Goal: Information Seeking & Learning: Learn about a topic

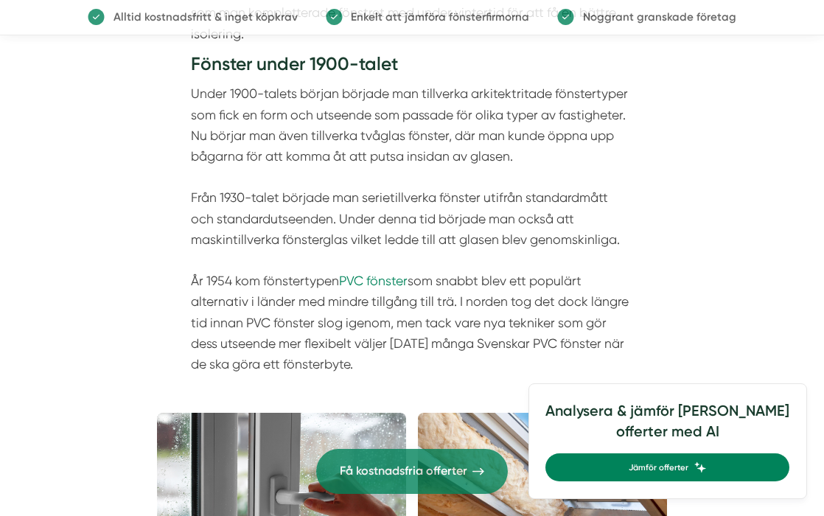
scroll to position [1834, 0]
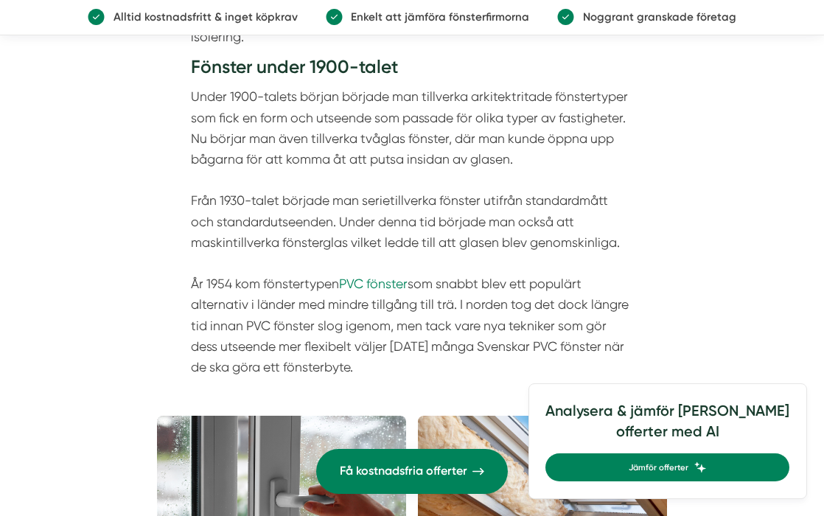
click at [411, 306] on p "Under 1900-talets början började man tillverka arkitektritade fönstertyper som …" at bounding box center [412, 231] width 442 height 291
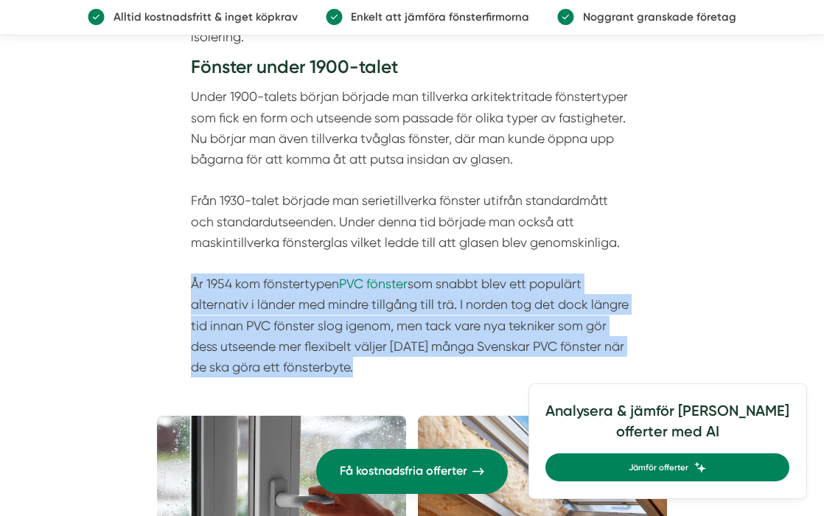
click at [411, 306] on p "Under 1900-talets början började man tillverka arkitektritade fönstertyper som …" at bounding box center [412, 231] width 442 height 291
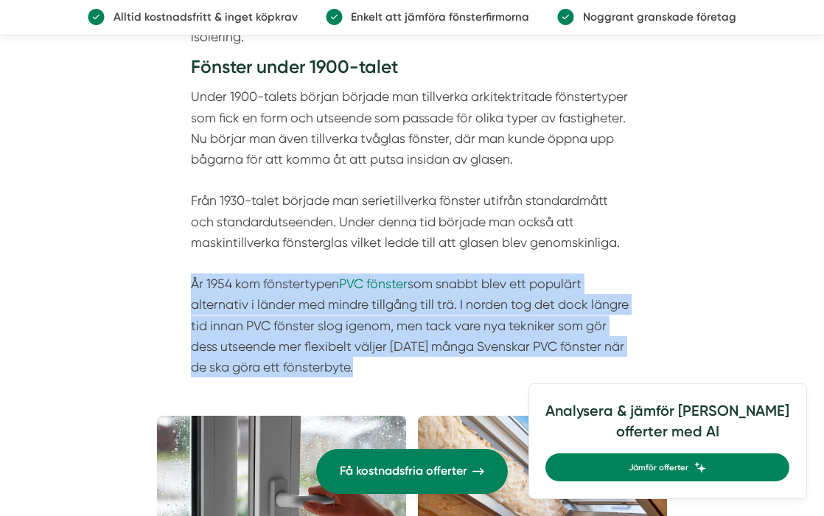
click at [411, 306] on p "Under 1900-talets början började man tillverka arkitektritade fönstertyper som …" at bounding box center [412, 231] width 442 height 291
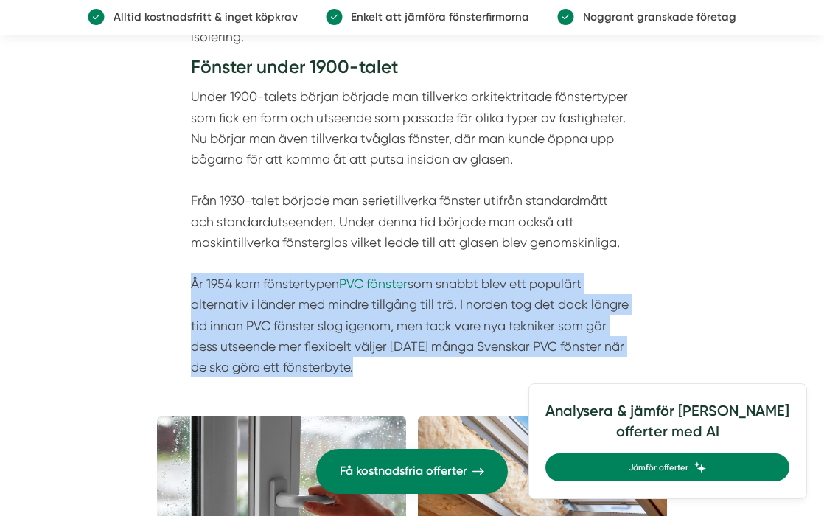
click at [411, 306] on p "Under 1900-talets början började man tillverka arkitektritade fönstertyper som …" at bounding box center [412, 231] width 442 height 291
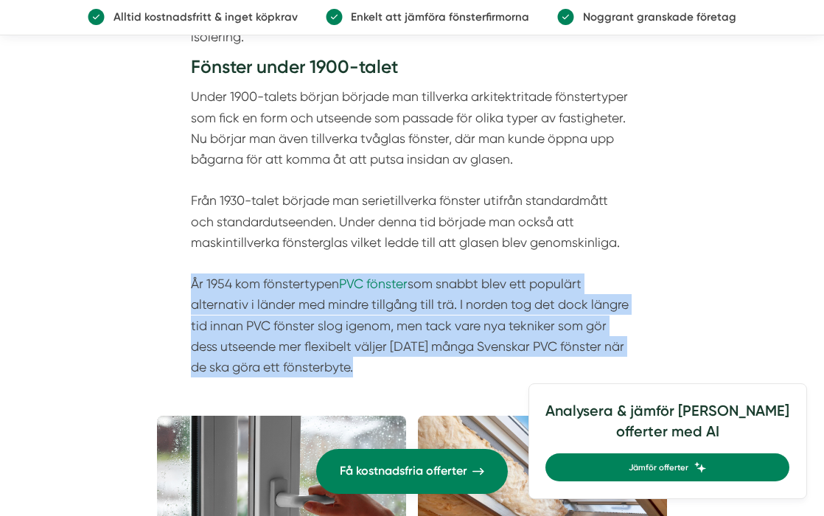
click at [411, 306] on p "Under 1900-talets början började man tillverka arkitektritade fönstertyper som …" at bounding box center [412, 231] width 442 height 291
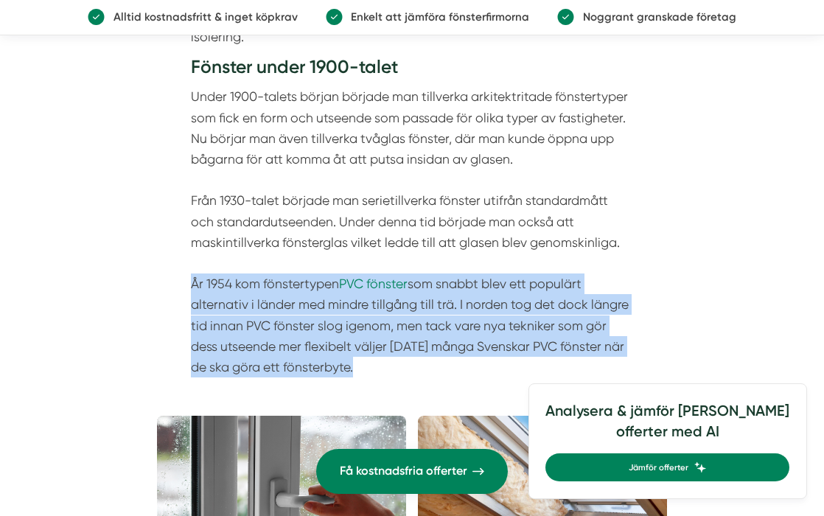
click at [411, 306] on p "Under 1900-talets början började man tillverka arkitektritade fönstertyper som …" at bounding box center [412, 231] width 442 height 291
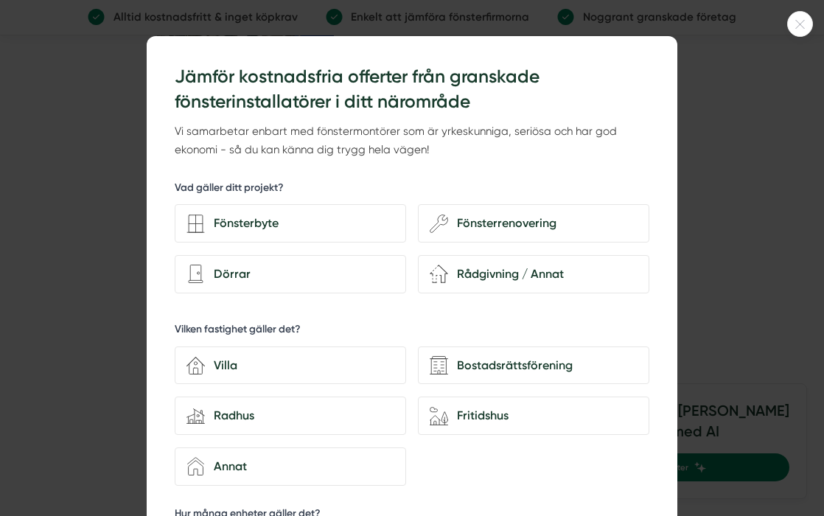
scroll to position [25, 0]
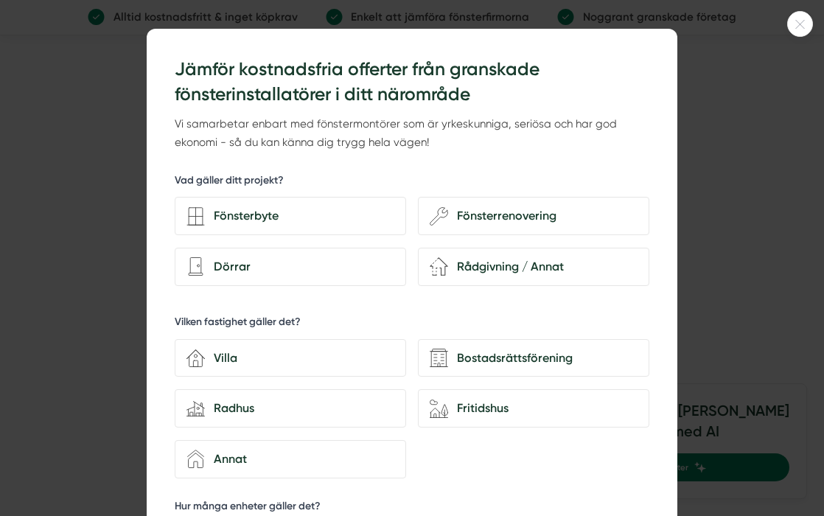
click at [799, 25] on icon at bounding box center [800, 24] width 24 height 9
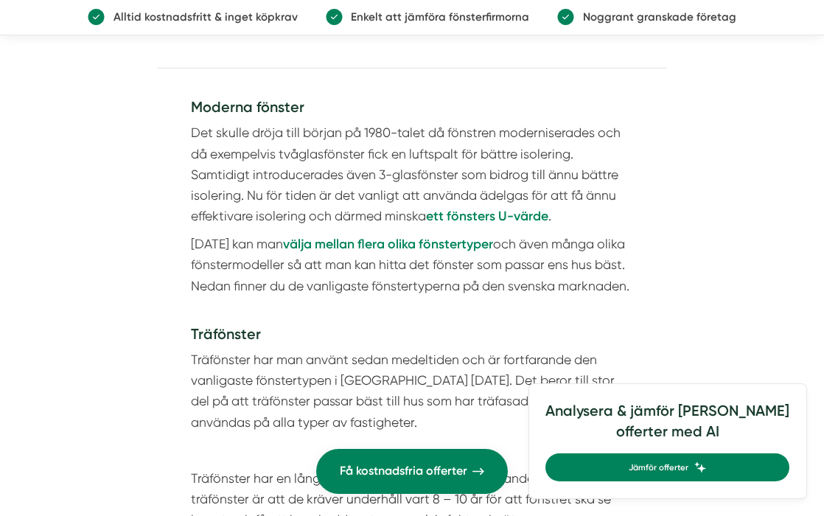
scroll to position [4413, 0]
click at [275, 122] on p "Det skulle dröja till början på 1980-talet då fönstren moderniserades och då ex…" at bounding box center [412, 174] width 442 height 104
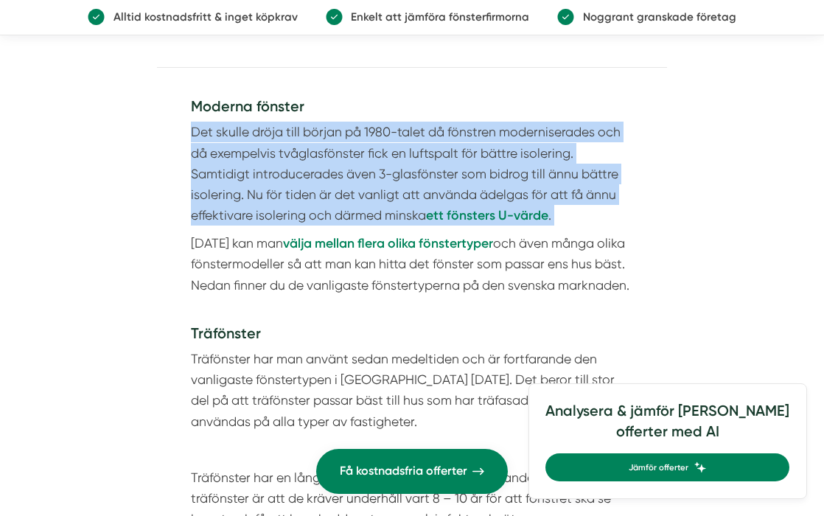
click at [454, 122] on p "Det skulle dröja till början på 1980-talet då fönstren moderniserades och då ex…" at bounding box center [412, 174] width 442 height 104
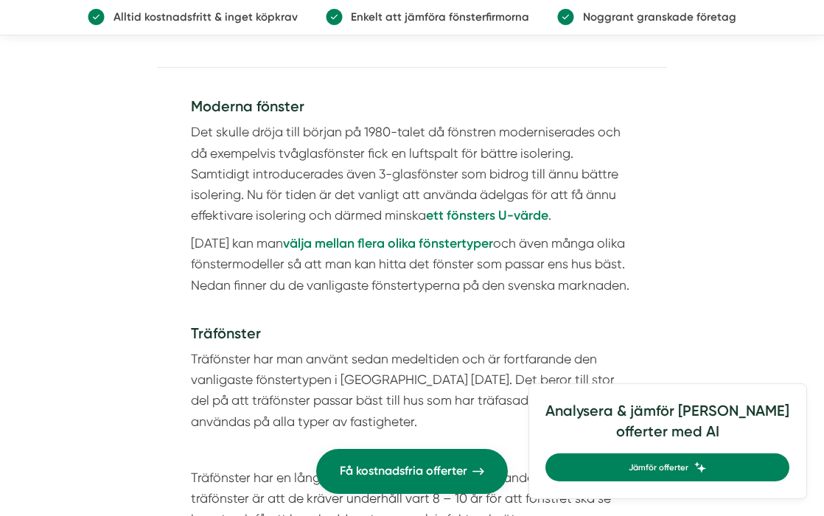
click at [240, 122] on p "Det skulle dröja till början på 1980-talet då fönstren moderniserades och då ex…" at bounding box center [412, 174] width 442 height 104
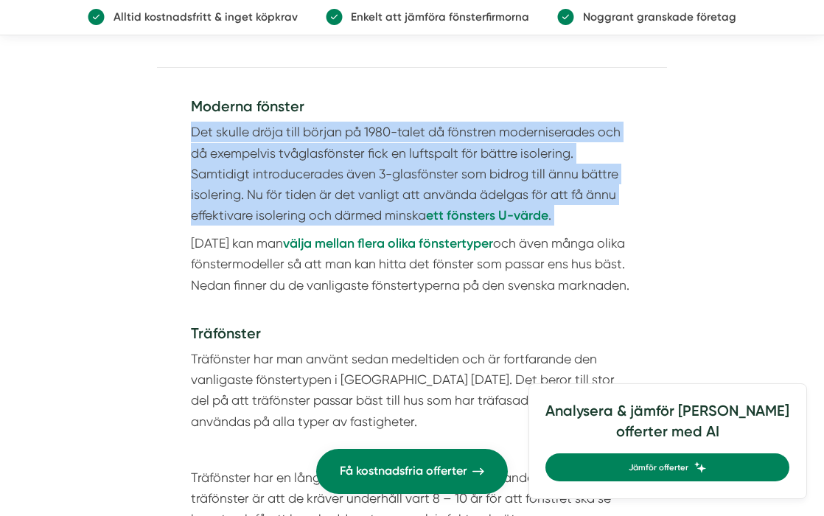
click at [592, 139] on p "Det skulle dröja till början på 1980-talet då fönstren moderniserades och då ex…" at bounding box center [412, 174] width 442 height 104
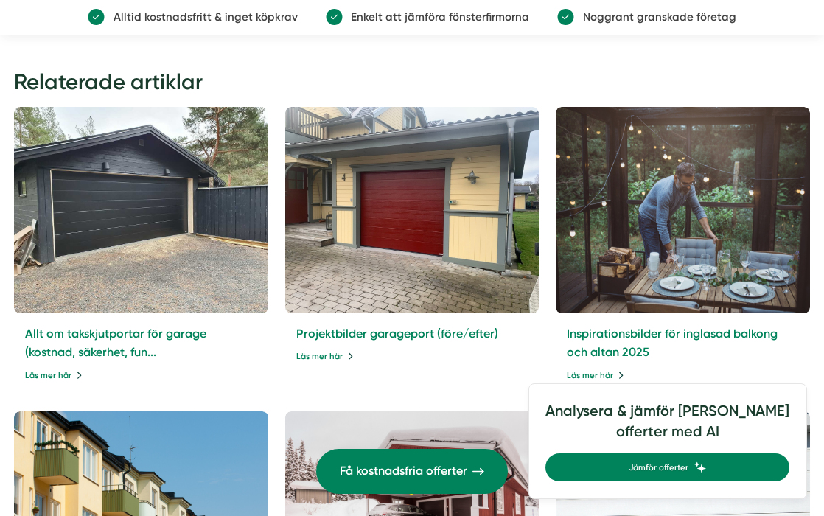
scroll to position [5722, 0]
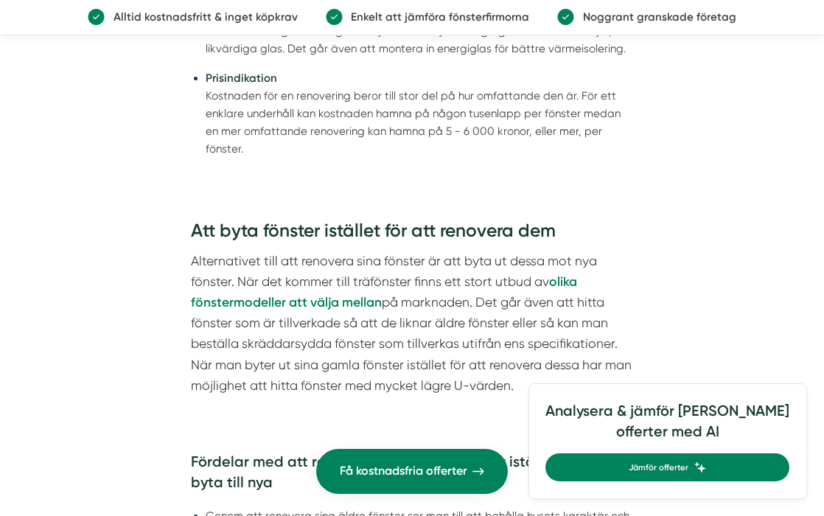
scroll to position [2646, 0]
